Goal: Task Accomplishment & Management: Complete application form

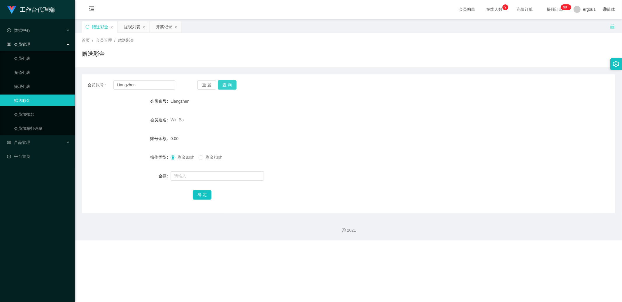
click at [219, 83] on button "查 询" at bounding box center [227, 84] width 19 height 9
click at [152, 89] on input "Liangzhen" at bounding box center [144, 84] width 62 height 9
drag, startPoint x: 232, startPoint y: 86, endPoint x: 225, endPoint y: 95, distance: 11.2
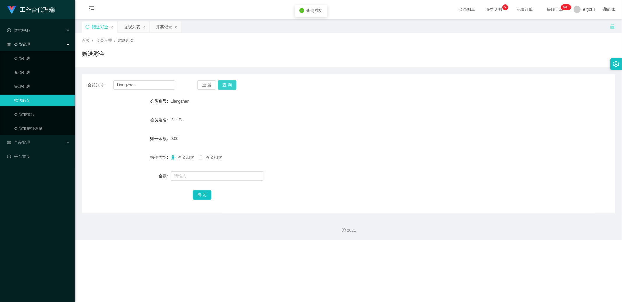
click at [232, 86] on button "查 询" at bounding box center [227, 84] width 19 height 9
click at [197, 178] on input "text" at bounding box center [217, 175] width 93 height 9
type input "100"
click at [196, 195] on button "确 定" at bounding box center [202, 194] width 19 height 9
click at [204, 159] on span "彩金扣款" at bounding box center [213, 157] width 21 height 5
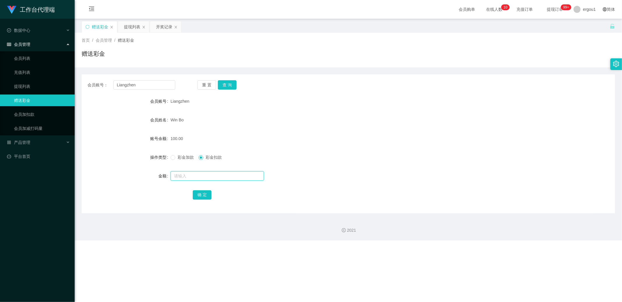
click at [204, 172] on input "text" at bounding box center [217, 175] width 93 height 9
type input "100"
click at [200, 197] on button "确 定" at bounding box center [202, 194] width 19 height 9
click at [157, 88] on input "Liangzhen" at bounding box center [144, 84] width 62 height 9
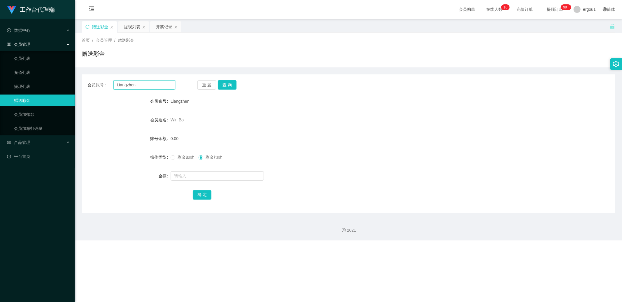
type input "v"
paste input "Liangzhen"
type input "Liangzhen"
click at [145, 88] on input "Liangzhen" at bounding box center [144, 84] width 62 height 9
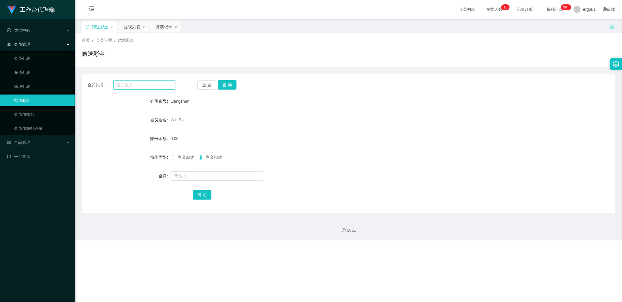
paste input "Liangzhen"
type input "LiangzheLiangzhen"
click at [161, 85] on input "text" at bounding box center [144, 84] width 62 height 9
paste input "89324979"
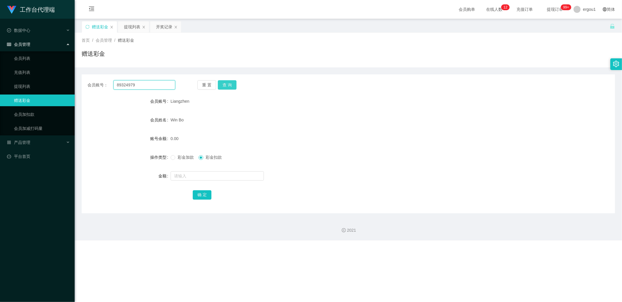
type input "89324979"
drag, startPoint x: 230, startPoint y: 85, endPoint x: 225, endPoint y: 104, distance: 19.8
click at [230, 85] on button "查 询" at bounding box center [227, 84] width 19 height 9
click at [184, 158] on span "彩金加款" at bounding box center [185, 157] width 21 height 5
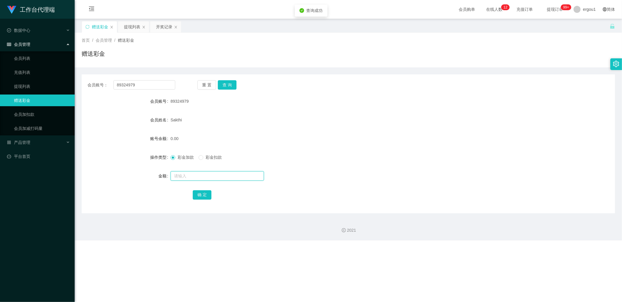
click at [187, 171] on input "text" at bounding box center [217, 175] width 93 height 9
type input "100"
click at [200, 192] on button "确 定" at bounding box center [202, 194] width 19 height 9
click at [229, 86] on button "查 询" at bounding box center [227, 84] width 19 height 9
click at [228, 85] on button "查 询" at bounding box center [227, 84] width 19 height 9
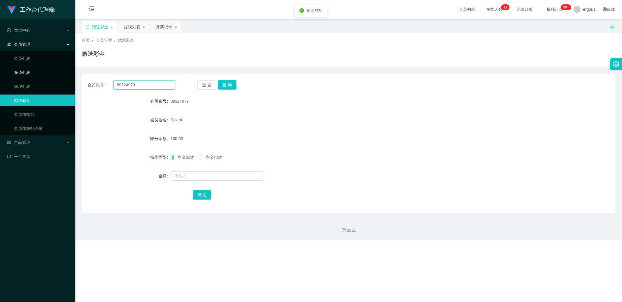
drag, startPoint x: 140, startPoint y: 83, endPoint x: 70, endPoint y: 78, distance: 70.3
click at [86, 82] on div "会员账号： 89324979 重 置 查 询" at bounding box center [349, 84] width 534 height 9
drag, startPoint x: 129, startPoint y: 28, endPoint x: 134, endPoint y: 48, distance: 20.6
click at [129, 28] on div "提现列表" at bounding box center [132, 26] width 16 height 11
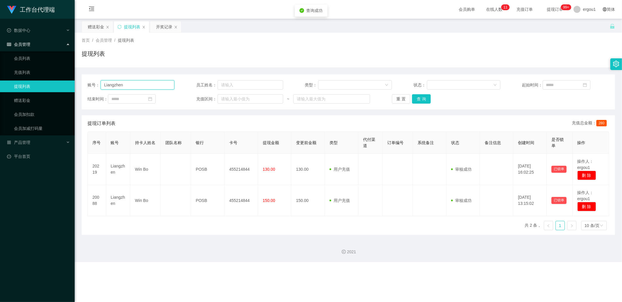
click at [142, 89] on input "Liangzhen" at bounding box center [138, 84] width 74 height 9
paste input "89324979"
type input "89324979"
click at [421, 98] on button "查 询" at bounding box center [421, 98] width 19 height 9
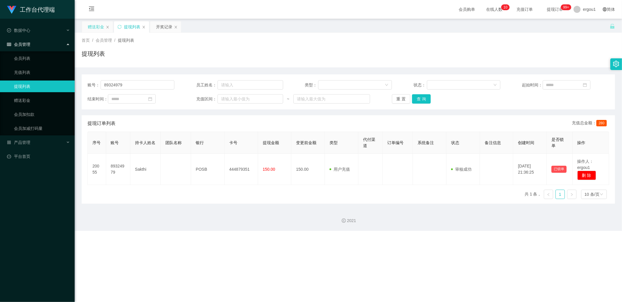
click at [101, 27] on div "赠送彩金" at bounding box center [96, 26] width 16 height 11
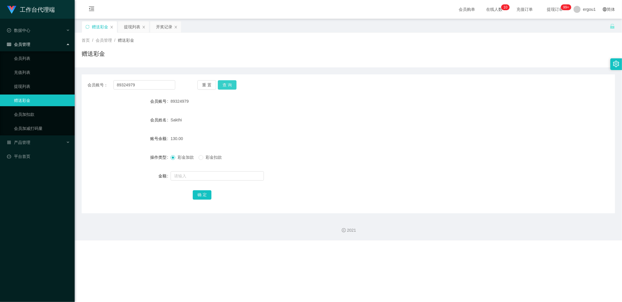
click at [231, 83] on button "查 询" at bounding box center [227, 84] width 19 height 9
click at [136, 30] on div "提现列表" at bounding box center [132, 26] width 16 height 11
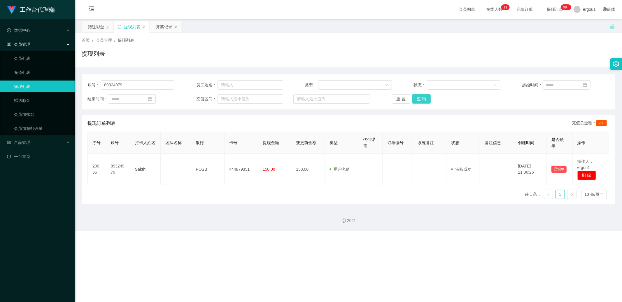
click at [424, 99] on button "查 询" at bounding box center [421, 98] width 19 height 9
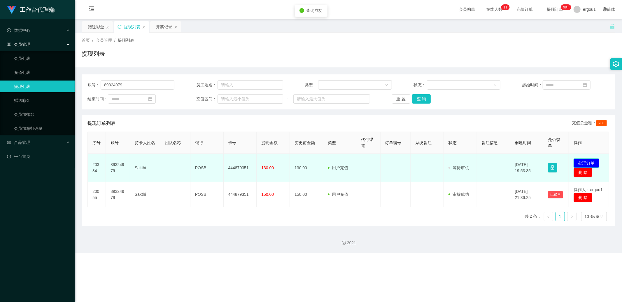
click at [579, 161] on button "处理订单" at bounding box center [587, 162] width 26 height 9
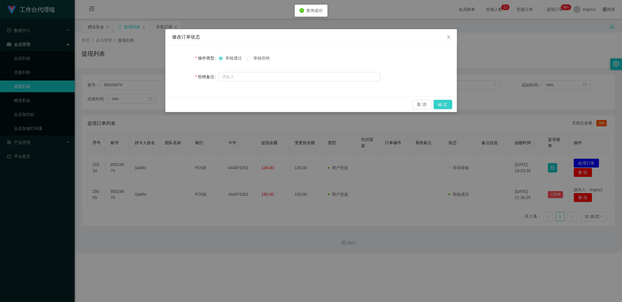
click at [445, 103] on button "确 定" at bounding box center [443, 104] width 19 height 9
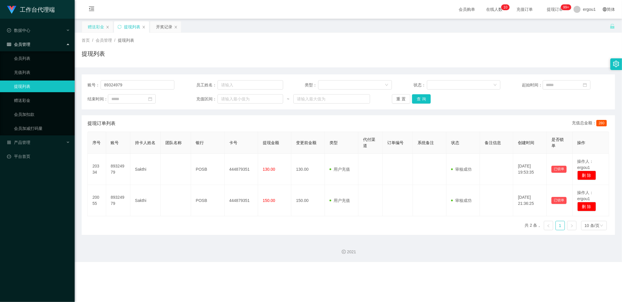
click at [95, 29] on div "赠送彩金" at bounding box center [96, 26] width 16 height 11
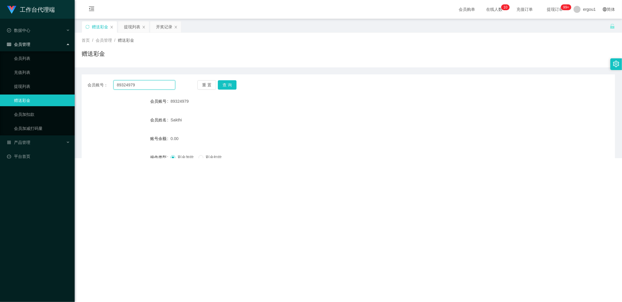
click at [135, 85] on input "89324979" at bounding box center [144, 84] width 62 height 9
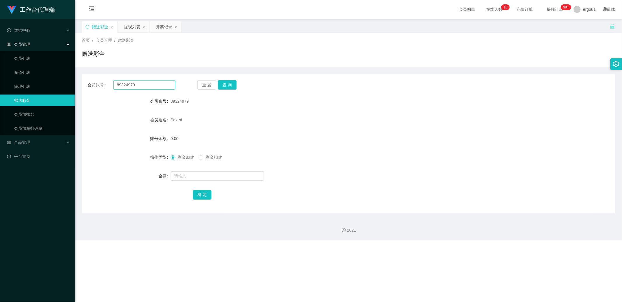
click at [135, 85] on input "89324979" at bounding box center [144, 84] width 62 height 9
type input "v"
paste input "nagablr"
type input "nagablr"
click at [230, 84] on button "查 询" at bounding box center [227, 84] width 19 height 9
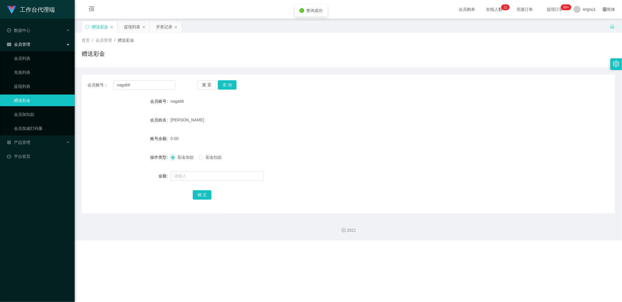
click at [193, 170] on div at bounding box center [326, 176] width 311 height 12
click at [193, 173] on input "text" at bounding box center [217, 175] width 93 height 9
type input "500"
click at [203, 194] on button "确 定" at bounding box center [202, 194] width 19 height 9
